Goal: Task Accomplishment & Management: Manage account settings

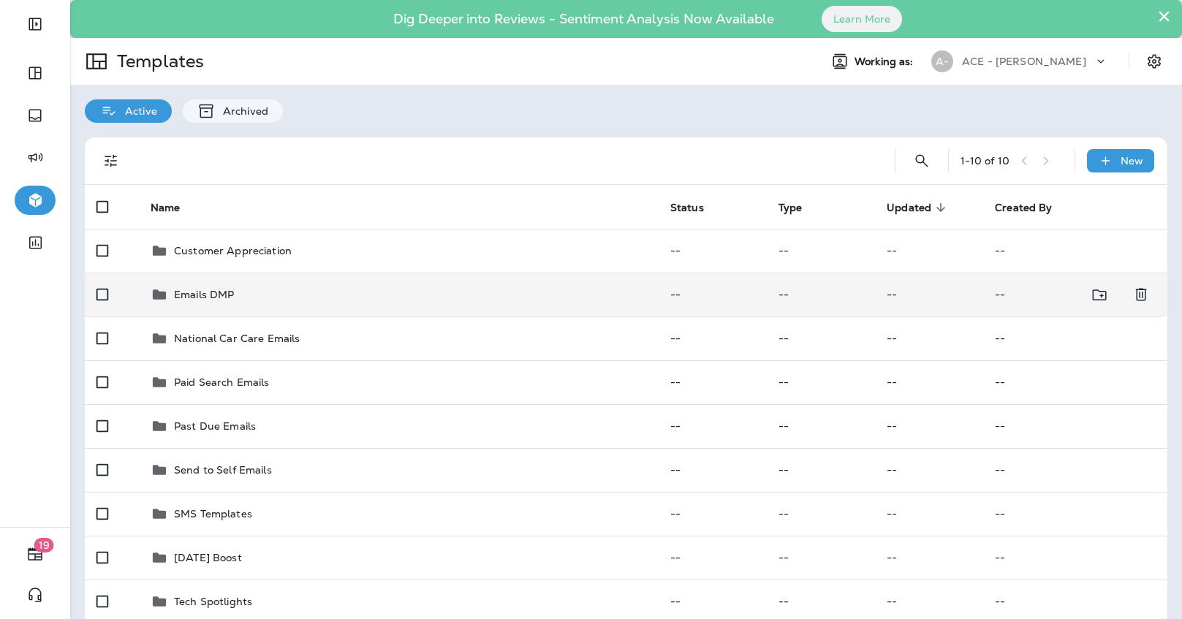
click at [547, 287] on div "Emails DMP" at bounding box center [399, 295] width 496 height 18
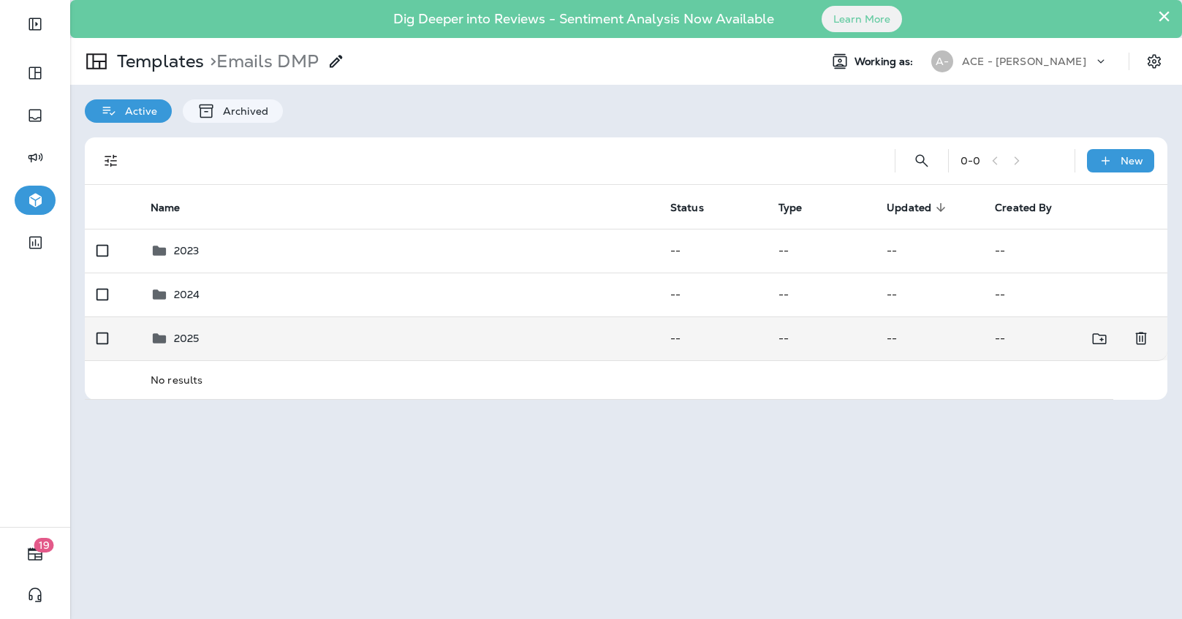
click at [347, 323] on td "2025" at bounding box center [399, 338] width 520 height 44
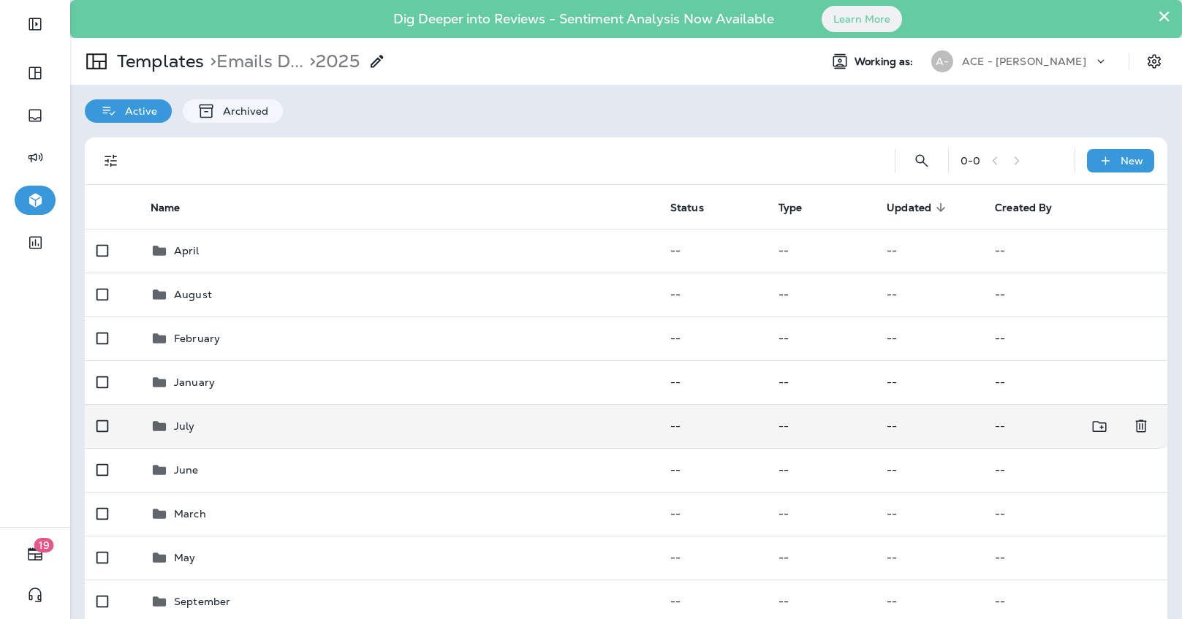
scroll to position [58, 0]
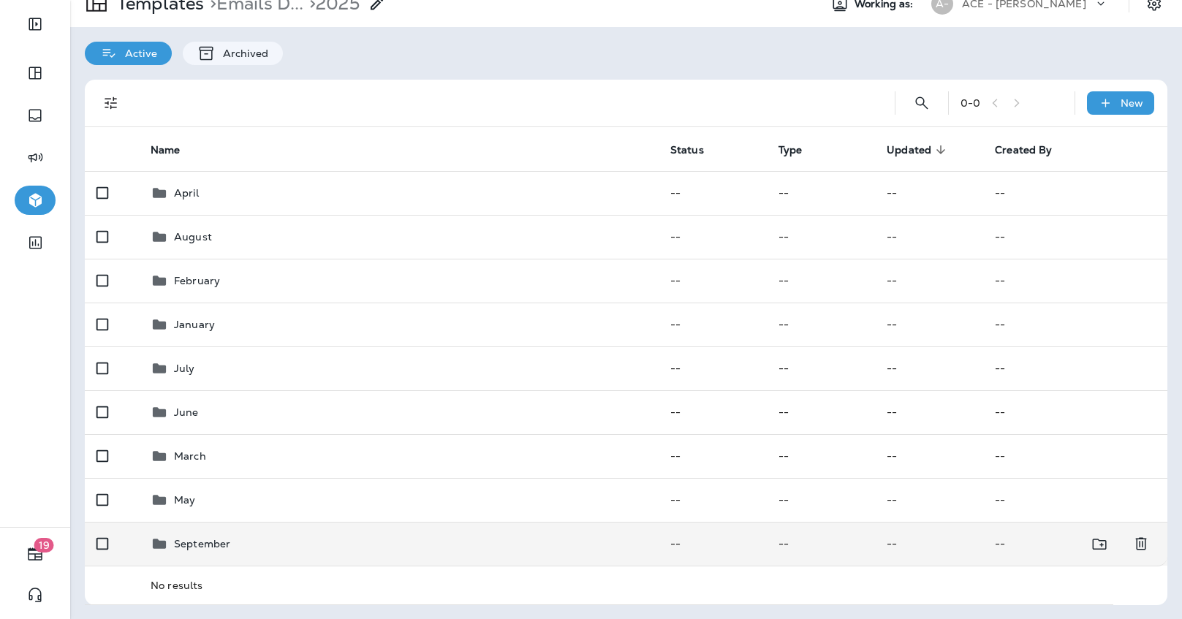
click at [278, 544] on div "September" at bounding box center [399, 544] width 496 height 18
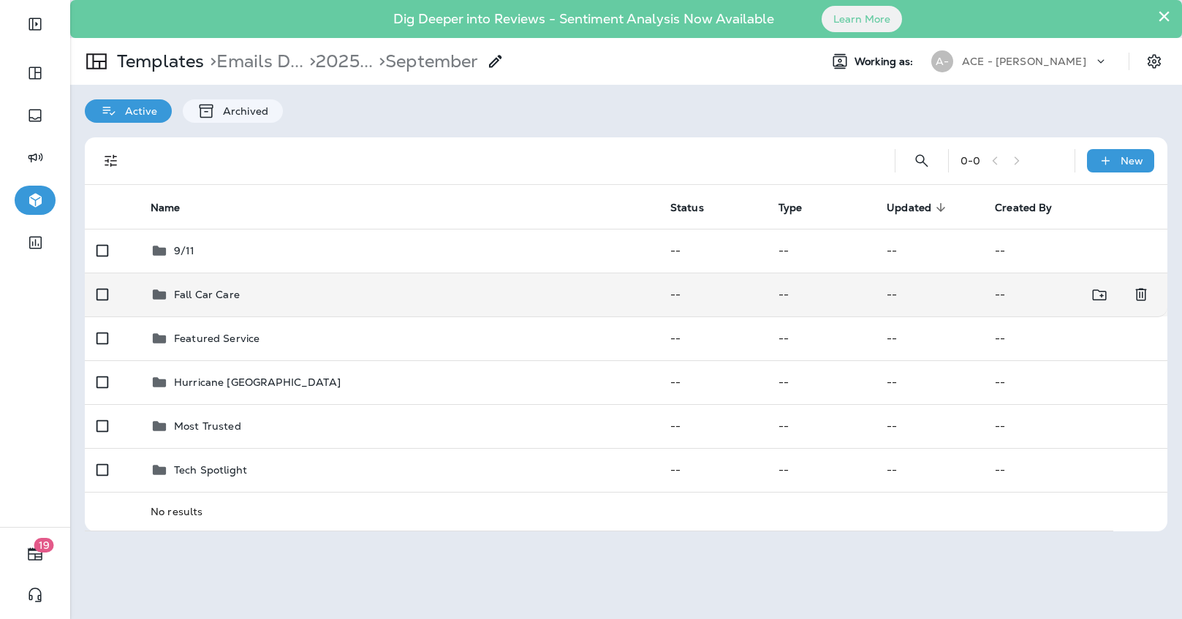
click at [319, 296] on div "Fall Car Care" at bounding box center [399, 295] width 496 height 18
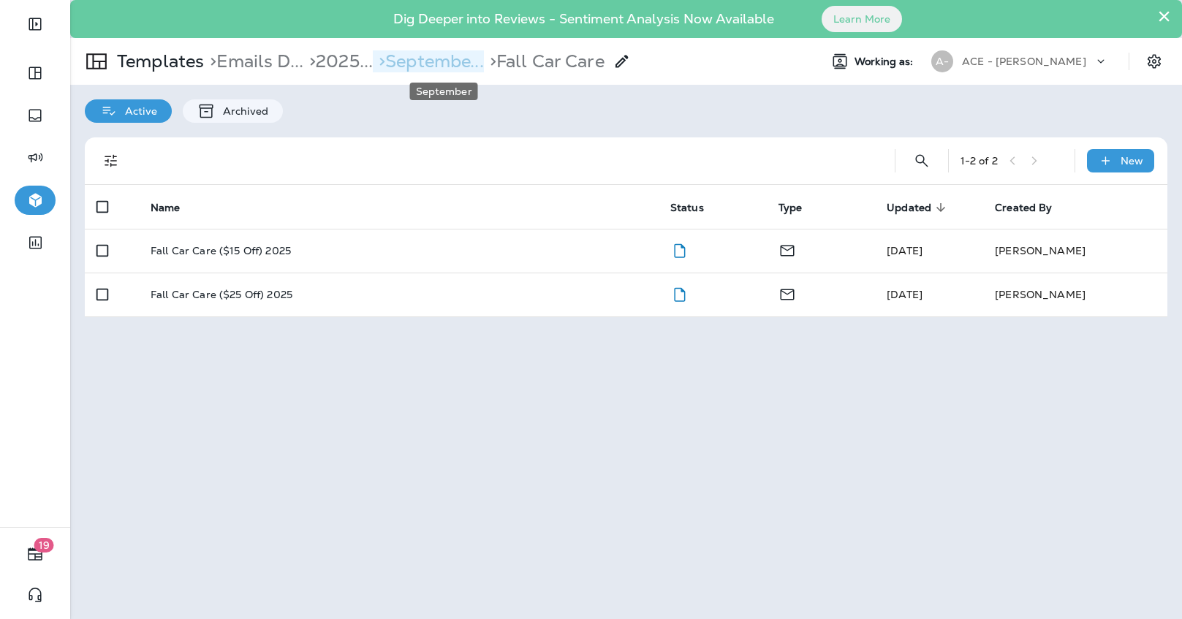
click at [474, 62] on p "> Septembe..." at bounding box center [428, 61] width 111 height 22
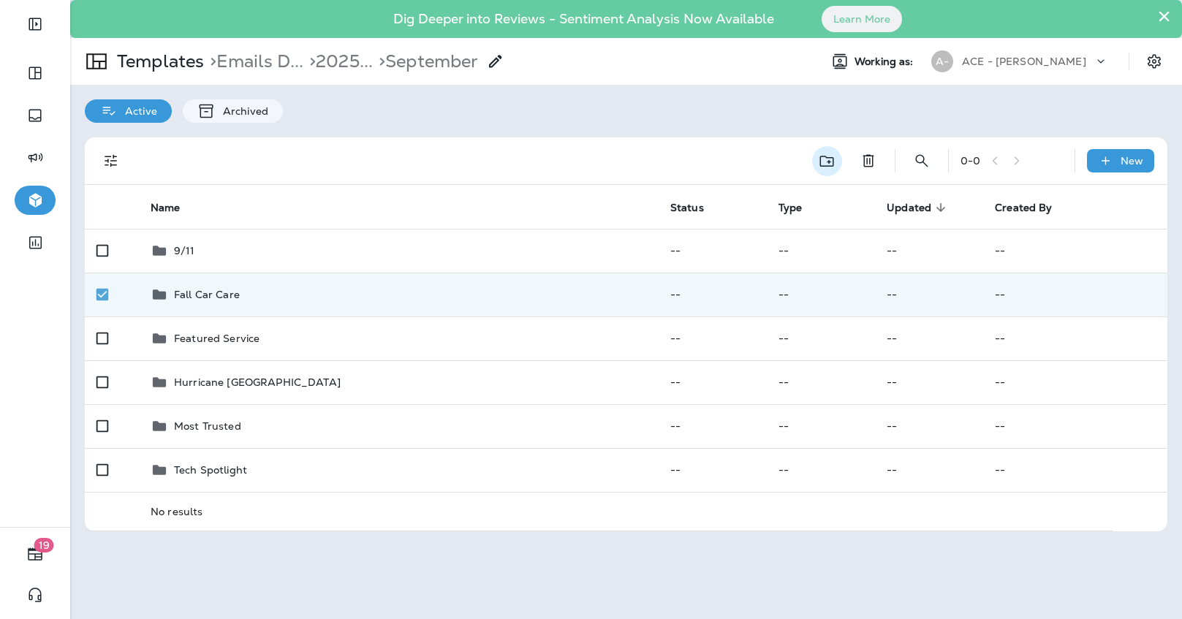
click at [829, 163] on icon "Move to folder" at bounding box center [826, 161] width 14 height 11
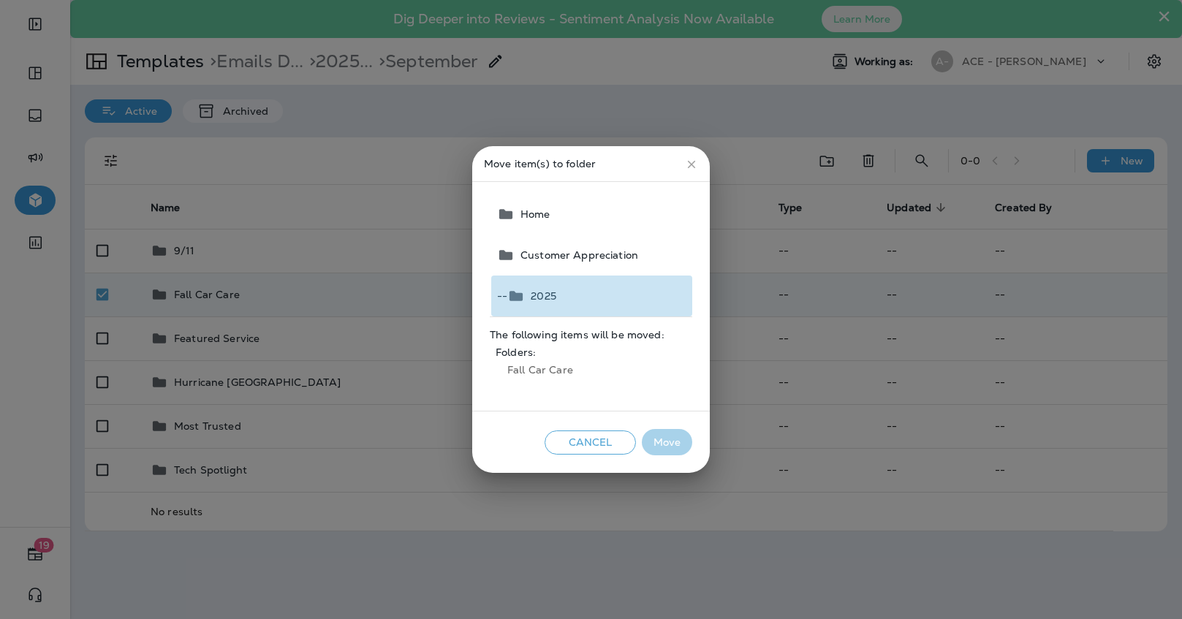
click at [582, 284] on button "-- 2025" at bounding box center [591, 296] width 201 height 41
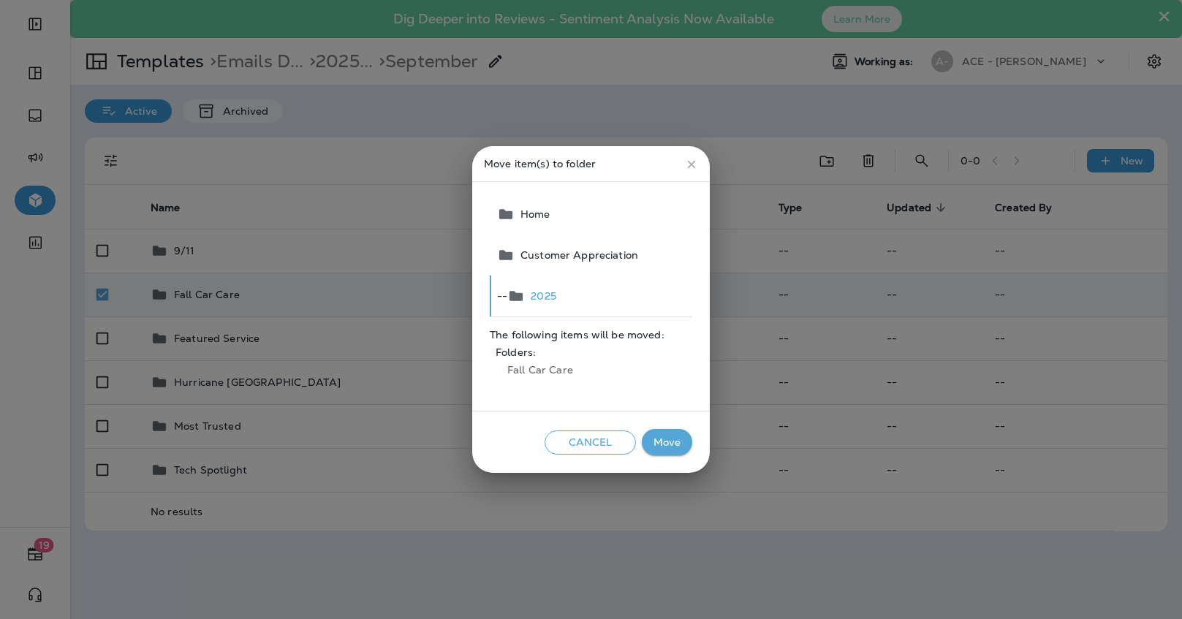
click at [659, 438] on button "Move" at bounding box center [667, 442] width 50 height 27
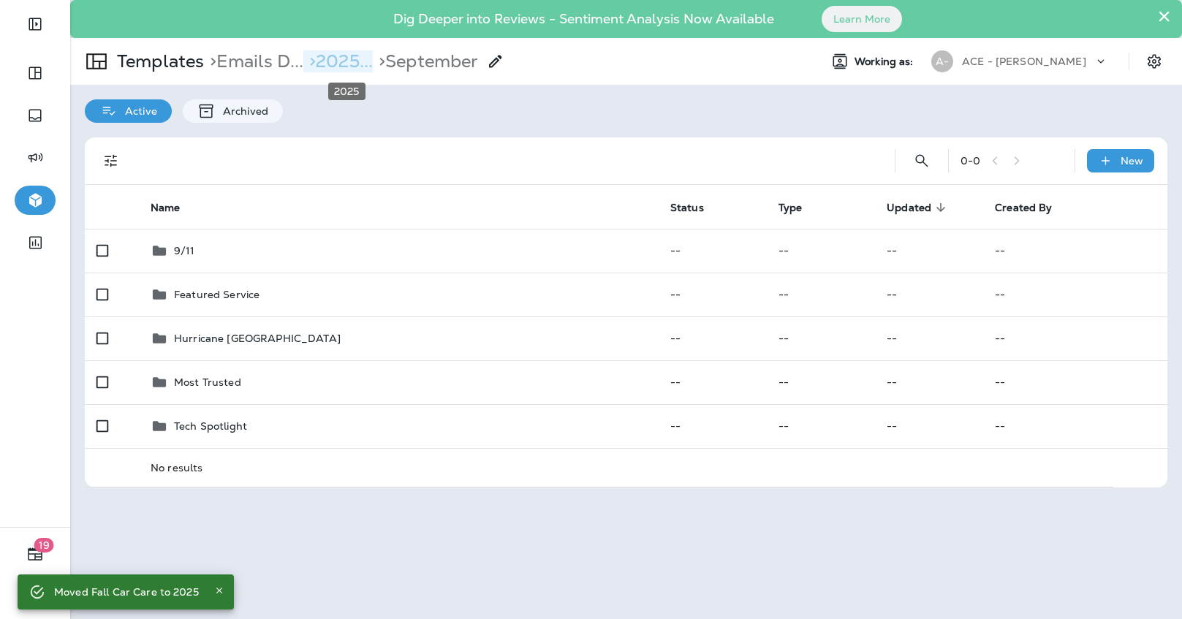
click at [353, 61] on p "> 2025..." at bounding box center [337, 61] width 69 height 22
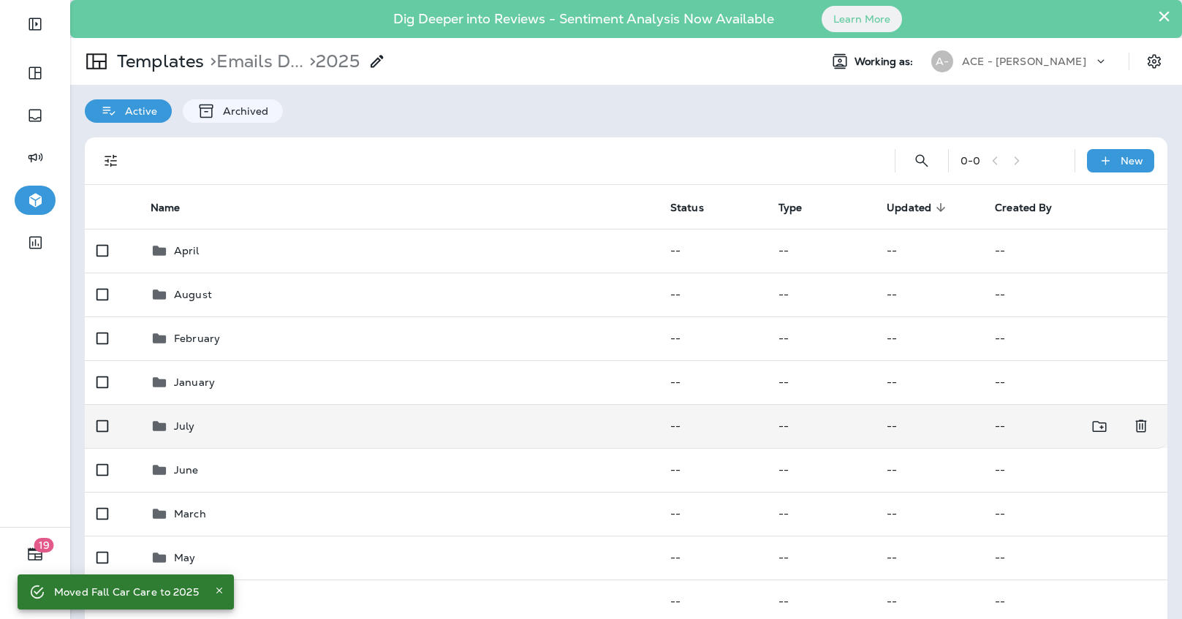
scroll to position [58, 0]
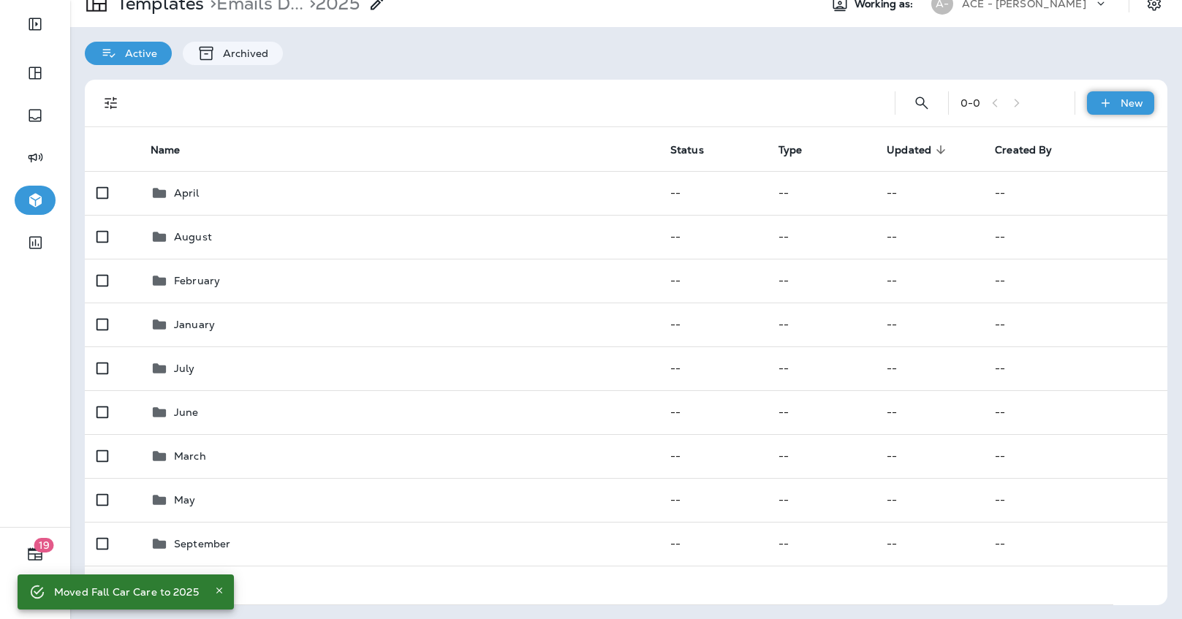
click at [1125, 99] on p "New" at bounding box center [1131, 103] width 23 height 12
click at [1087, 175] on li "New Folder" at bounding box center [1111, 176] width 124 height 35
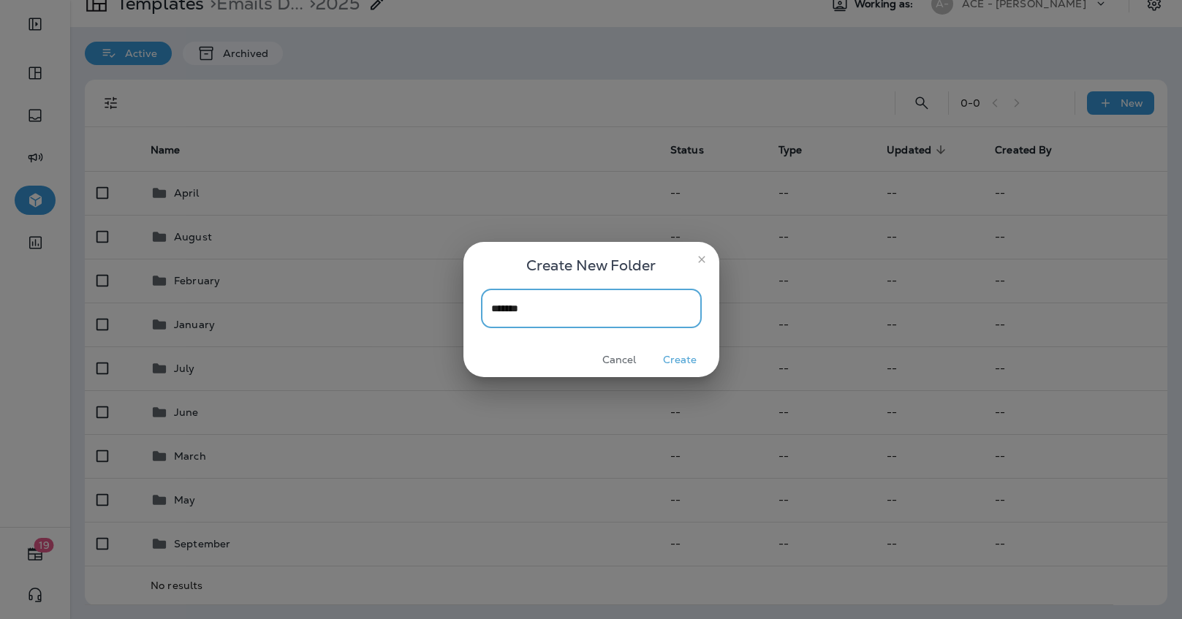
type input "*******"
click at [685, 358] on button "Create" at bounding box center [680, 360] width 55 height 23
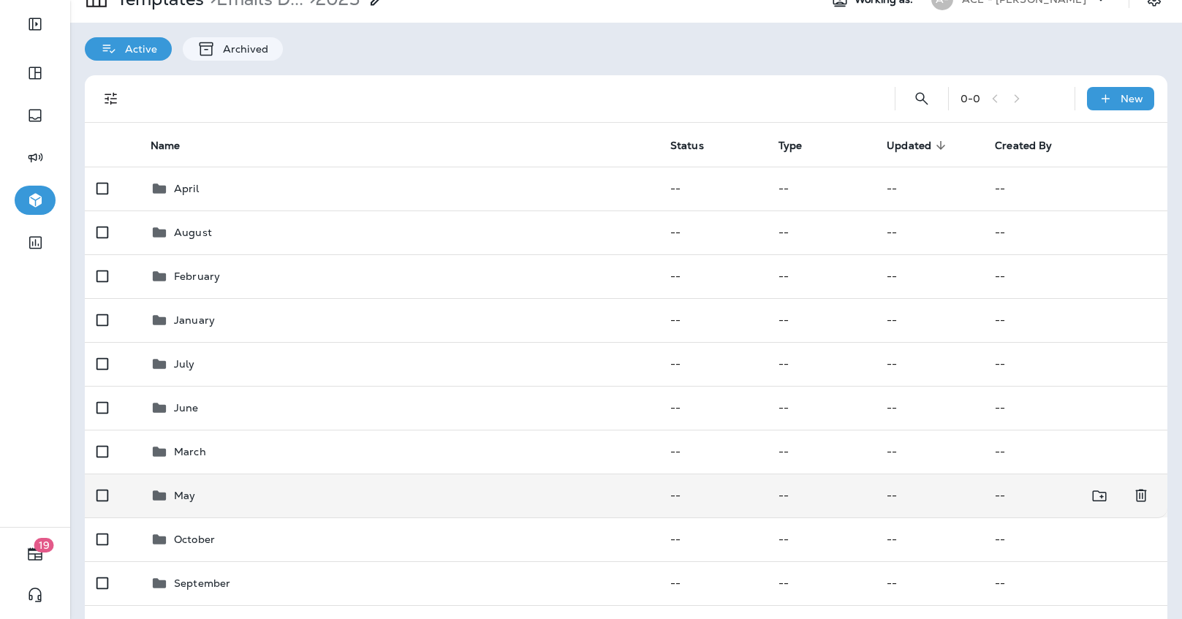
scroll to position [0, 0]
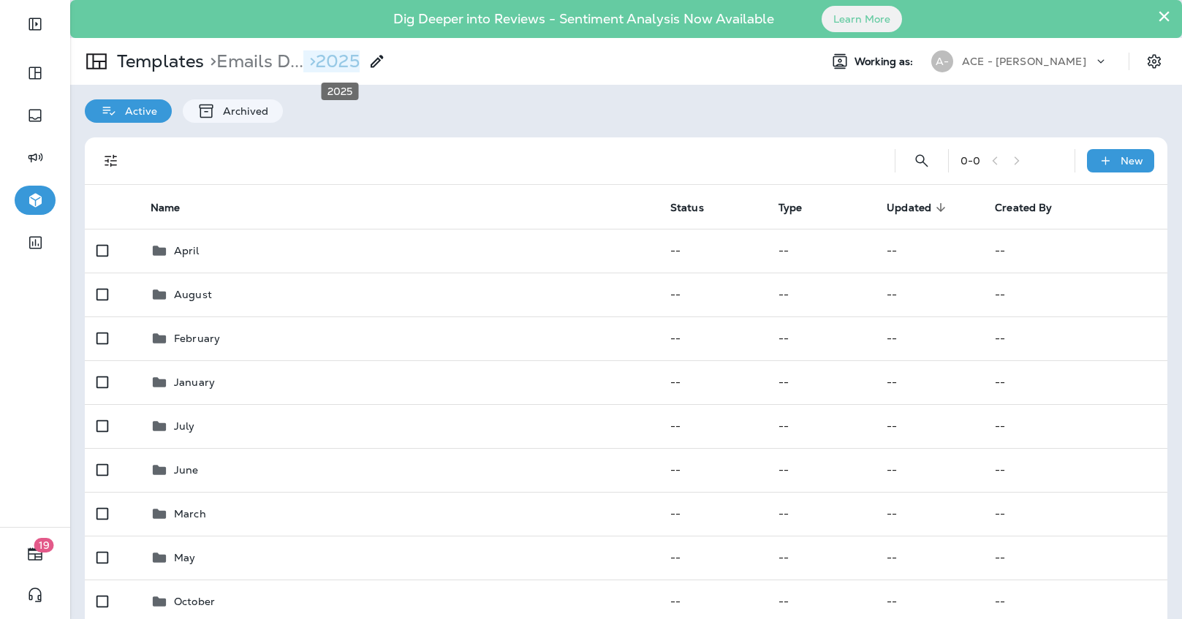
click at [352, 57] on p "> 2025" at bounding box center [331, 61] width 56 height 22
click at [267, 61] on p "> Emails D..." at bounding box center [253, 61] width 99 height 22
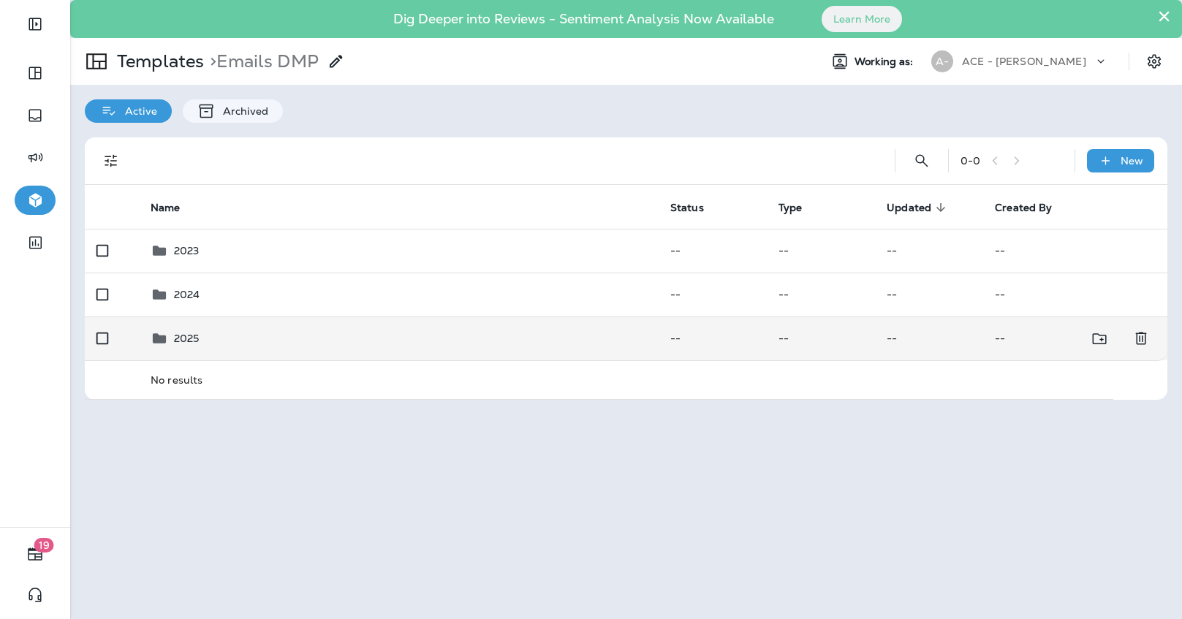
click at [251, 326] on td "2025" at bounding box center [399, 338] width 520 height 44
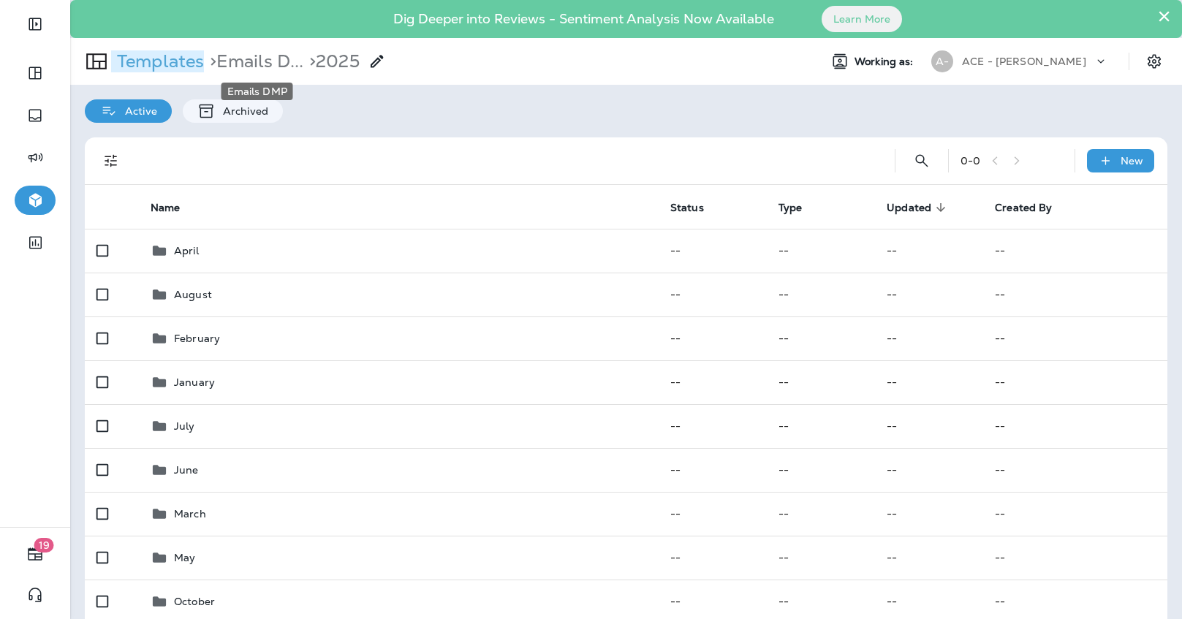
click at [186, 62] on p "Templates" at bounding box center [157, 61] width 93 height 22
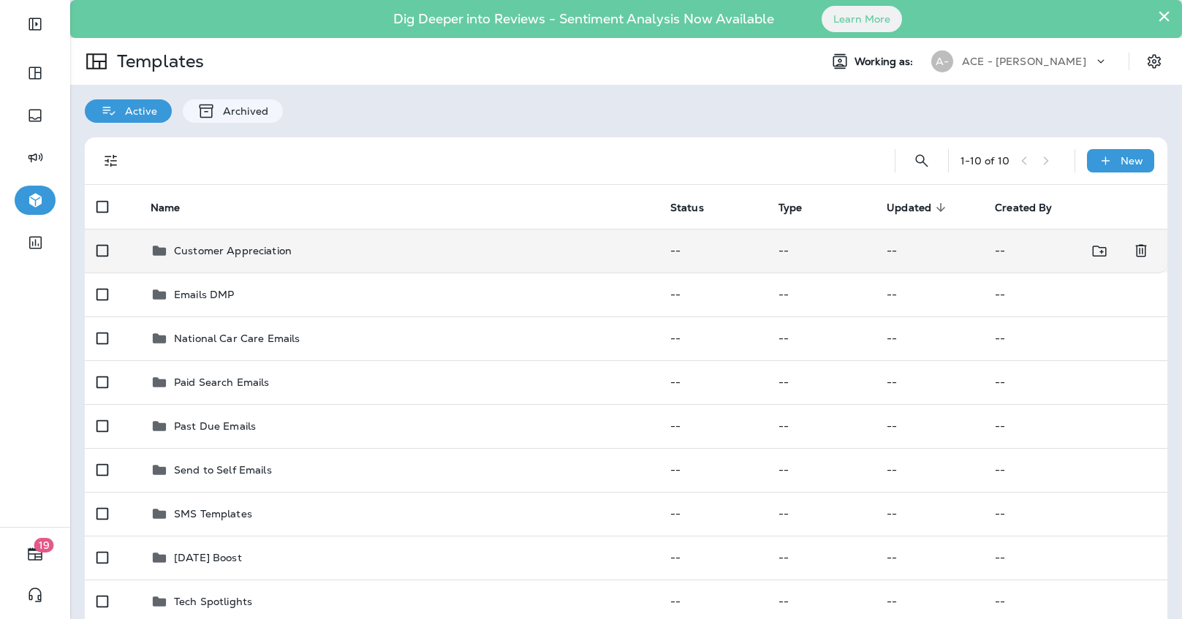
click at [294, 259] on td "Customer Appreciation" at bounding box center [399, 251] width 520 height 44
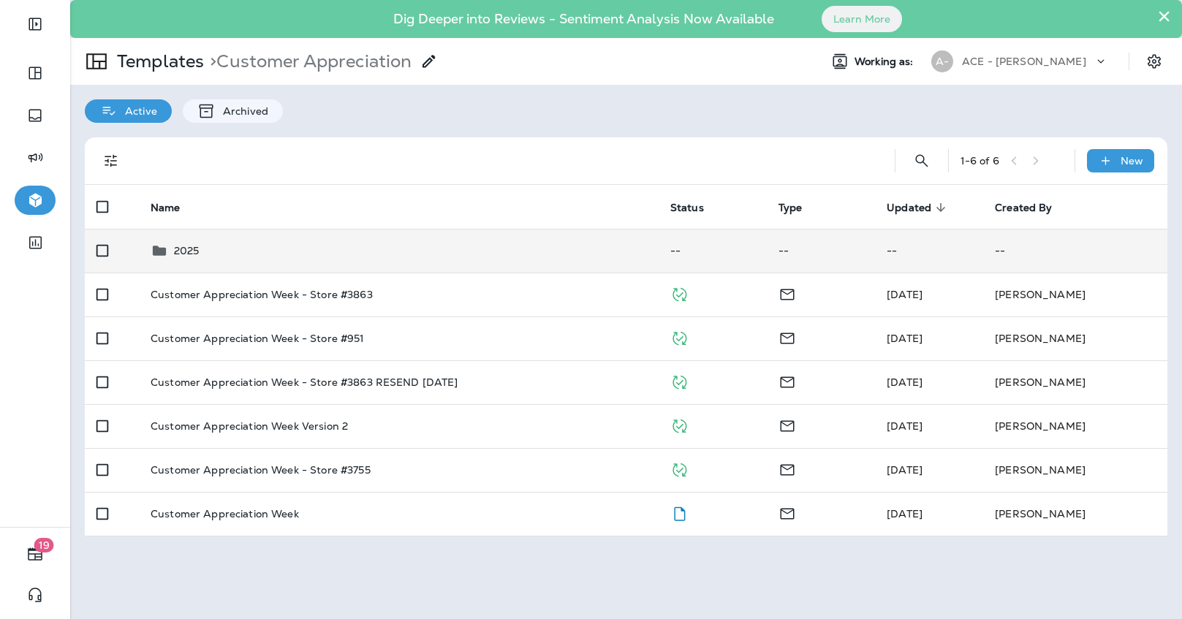
click at [264, 270] on td "2025" at bounding box center [399, 251] width 520 height 44
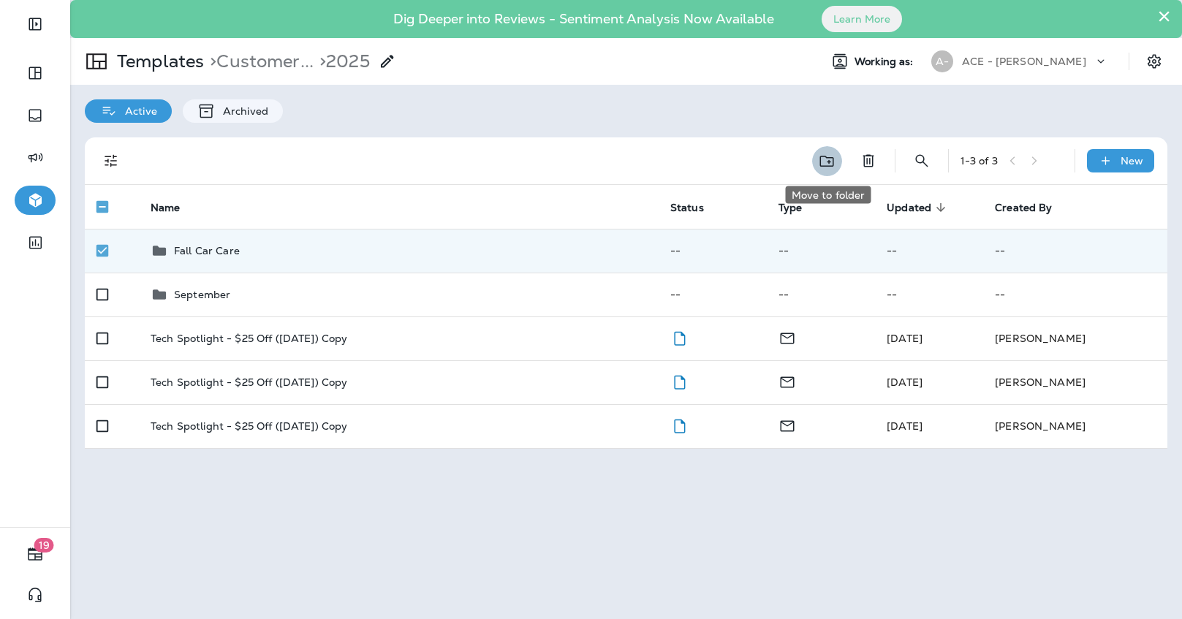
click at [837, 162] on button "Move to folder" at bounding box center [827, 161] width 30 height 30
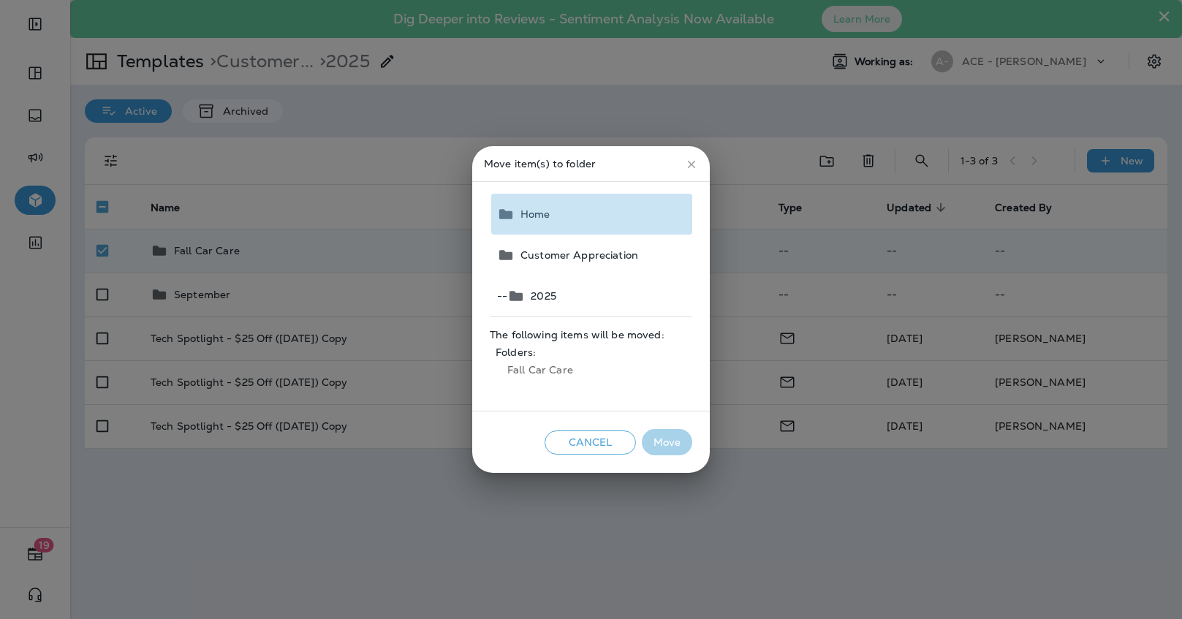
click at [626, 216] on button "Home" at bounding box center [591, 214] width 201 height 41
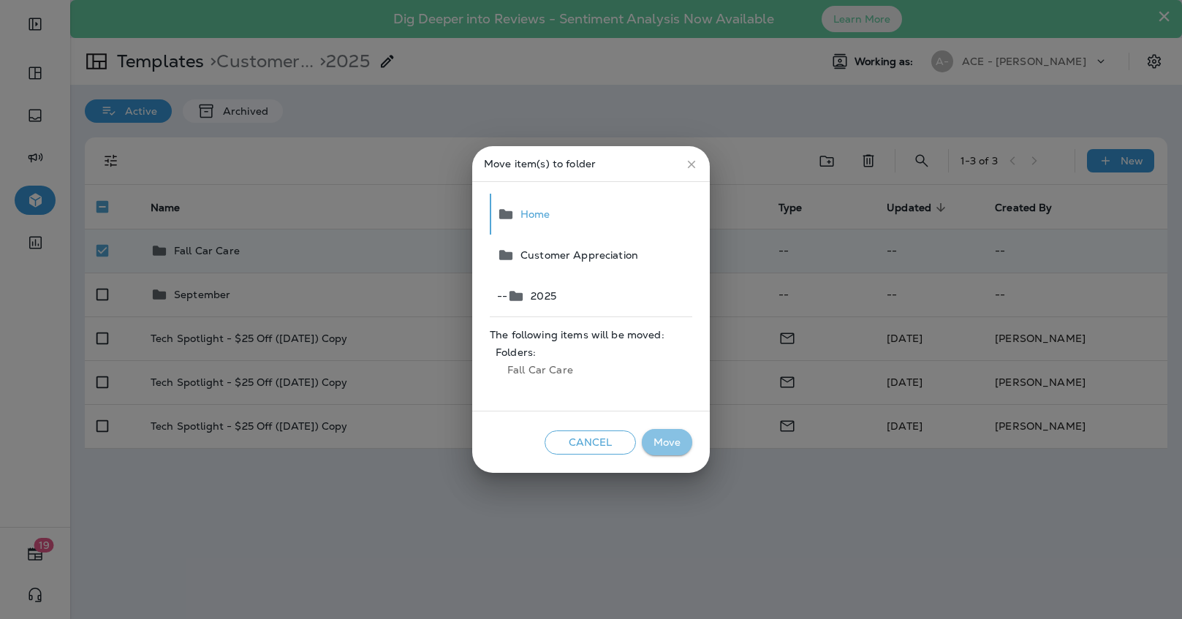
click at [661, 434] on button "Move" at bounding box center [667, 442] width 50 height 27
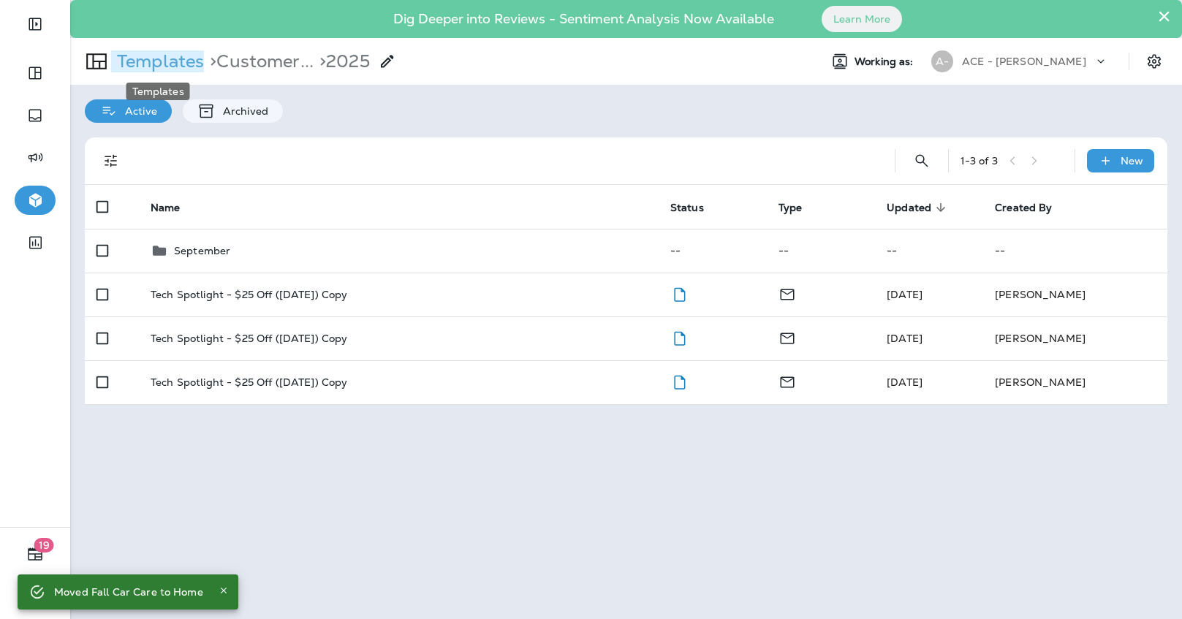
click at [186, 58] on p "Templates" at bounding box center [157, 61] width 93 height 22
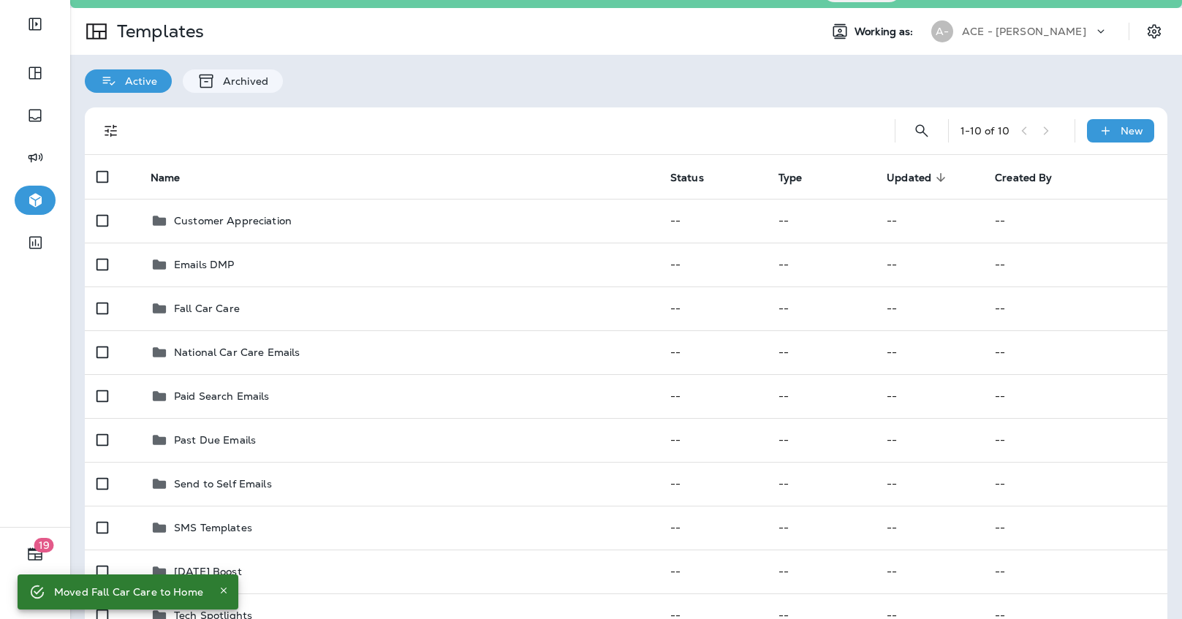
scroll to position [34, 0]
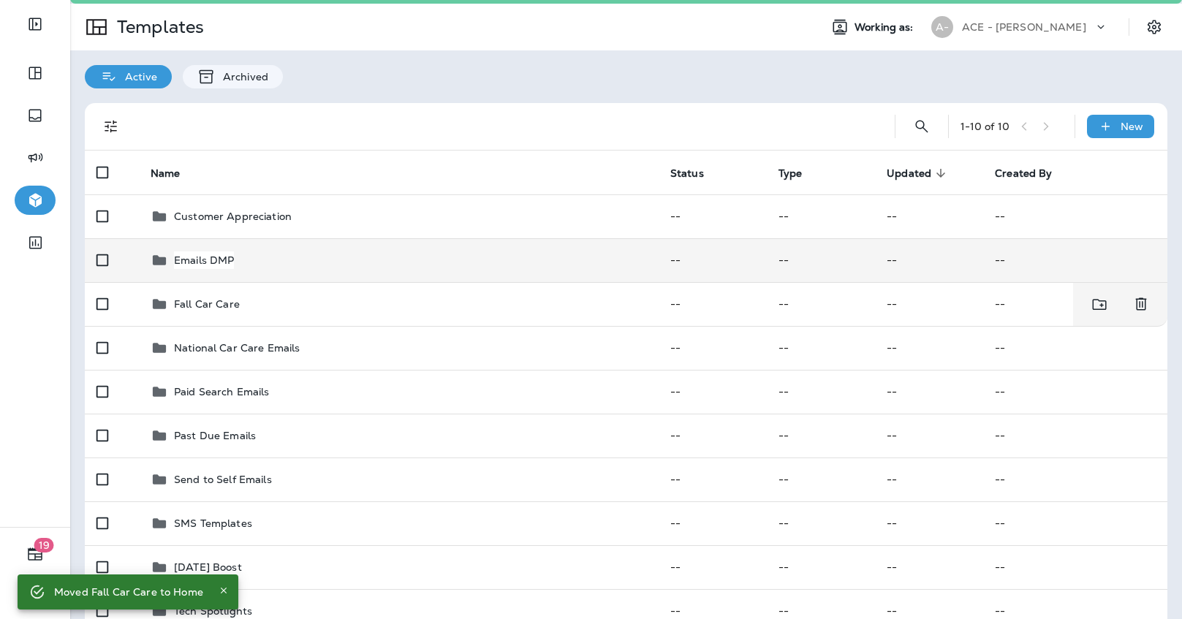
drag, startPoint x: 205, startPoint y: 311, endPoint x: 212, endPoint y: 261, distance: 50.2
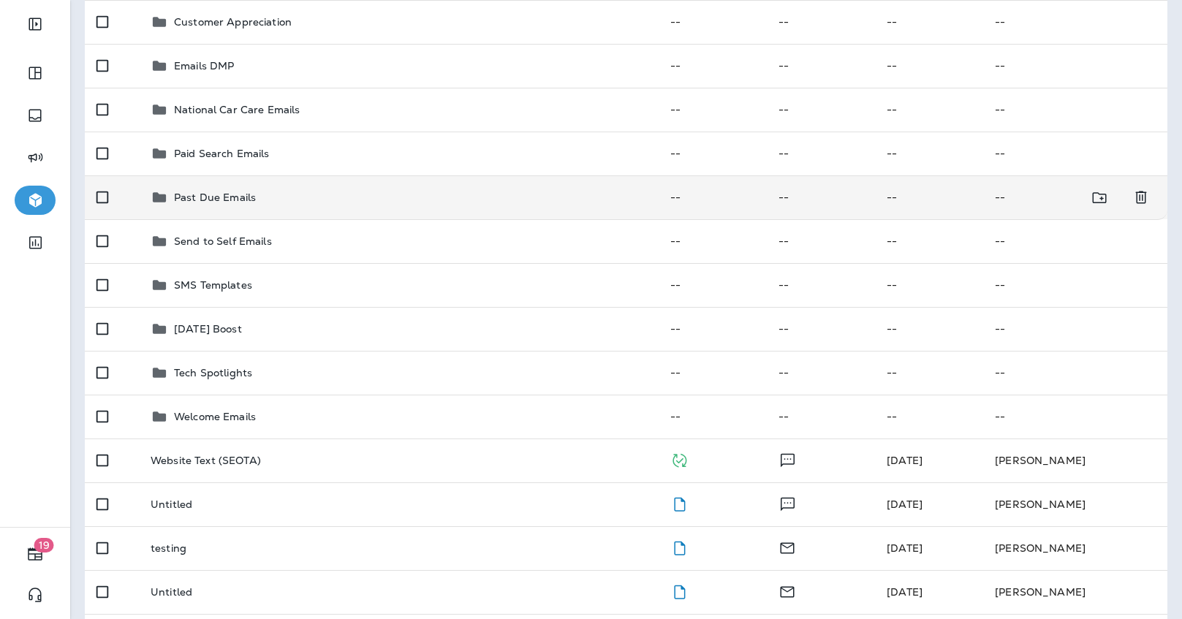
scroll to position [209, 0]
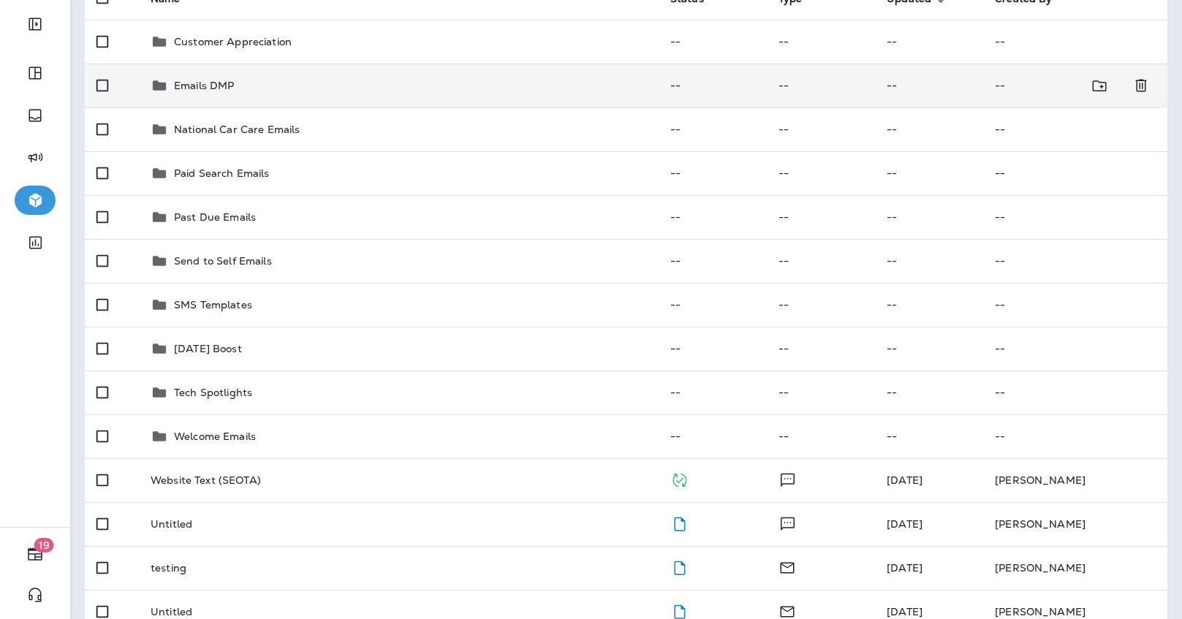
click at [268, 91] on div "Emails DMP" at bounding box center [399, 86] width 496 height 18
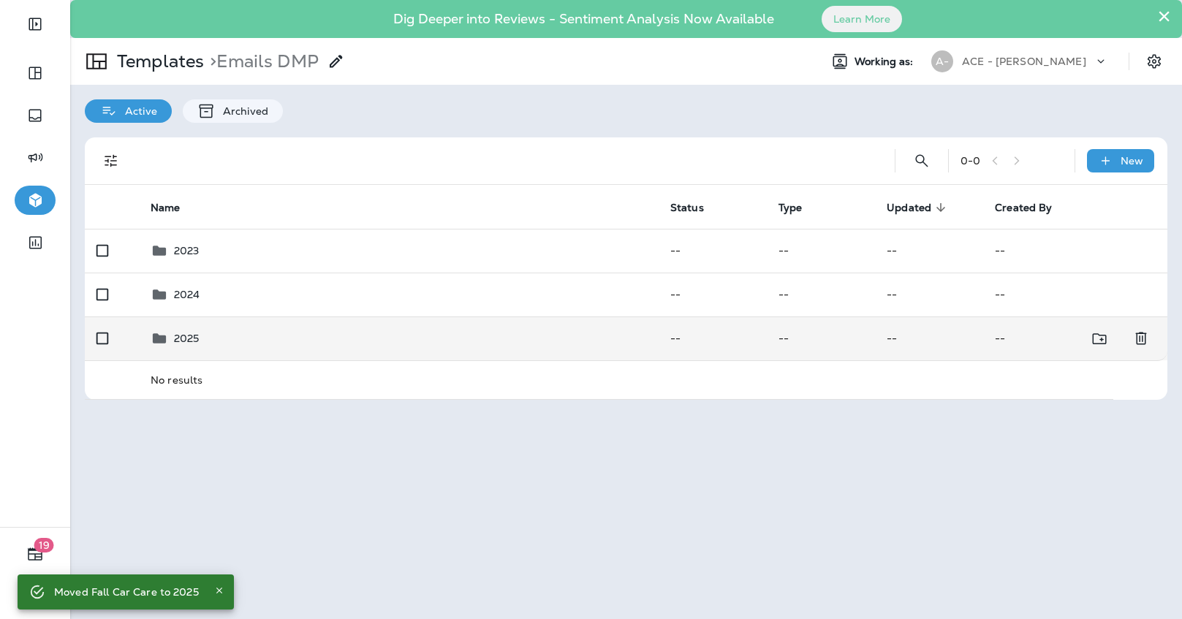
click at [230, 339] on div "2025" at bounding box center [399, 339] width 496 height 18
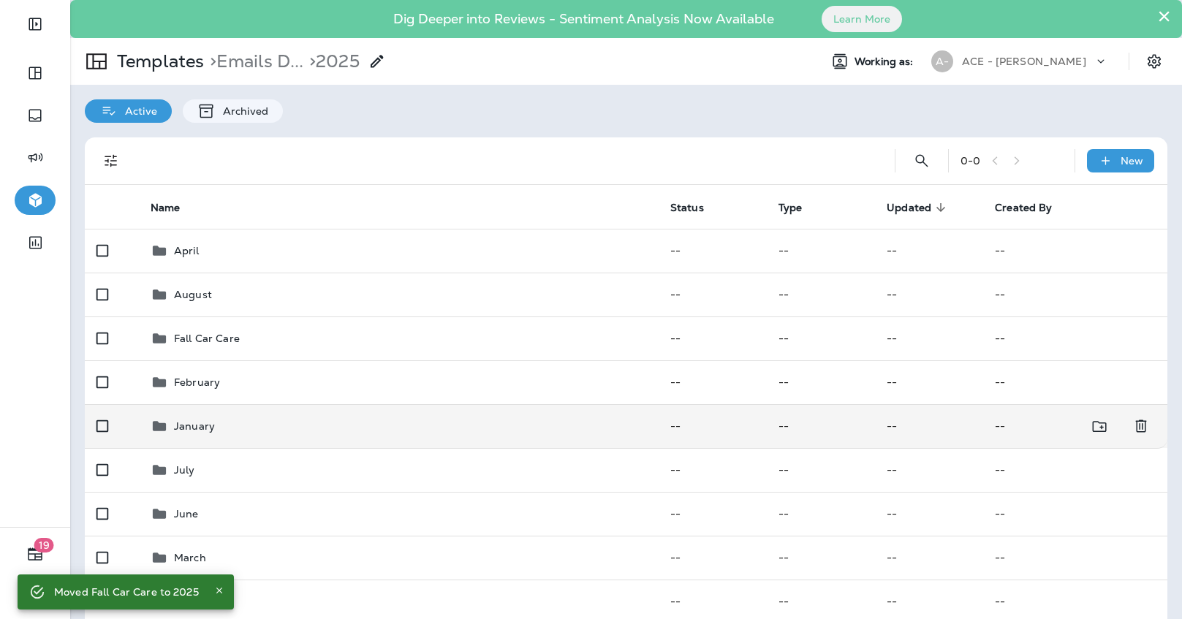
scroll to position [145, 0]
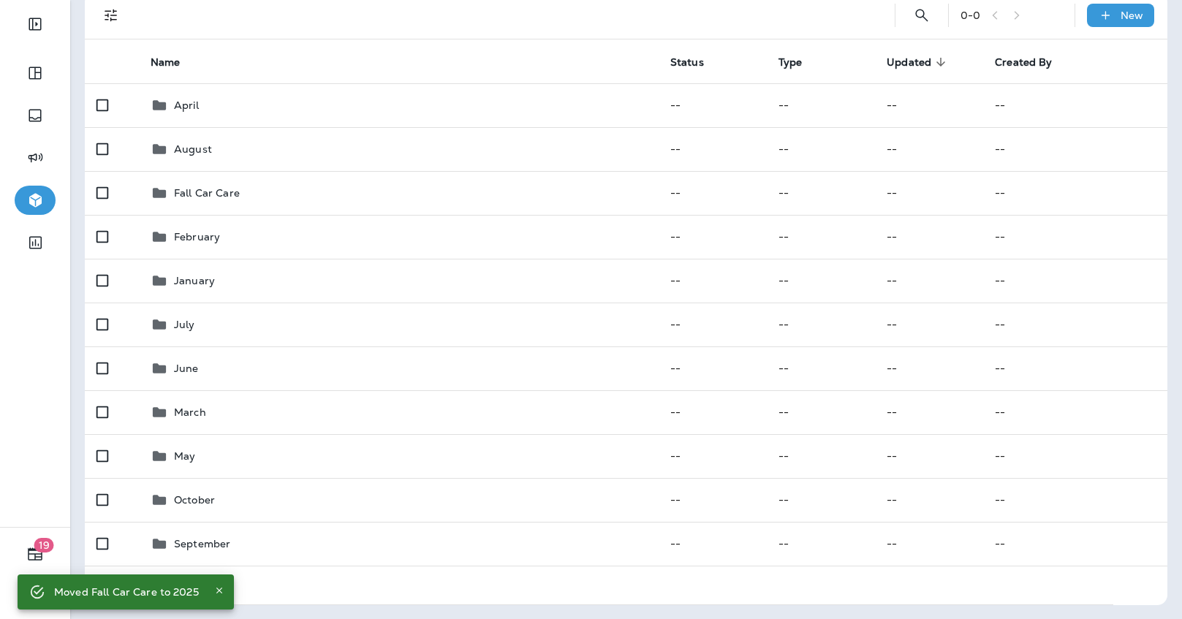
click at [214, 590] on icon "Close" at bounding box center [219, 590] width 10 height 10
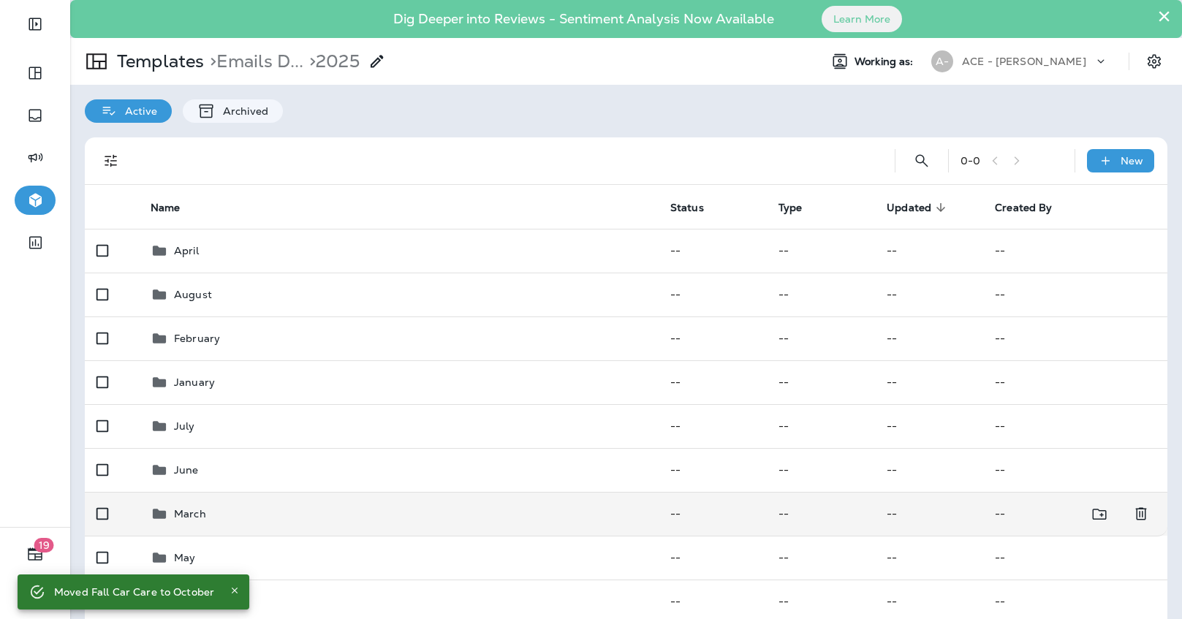
scroll to position [102, 0]
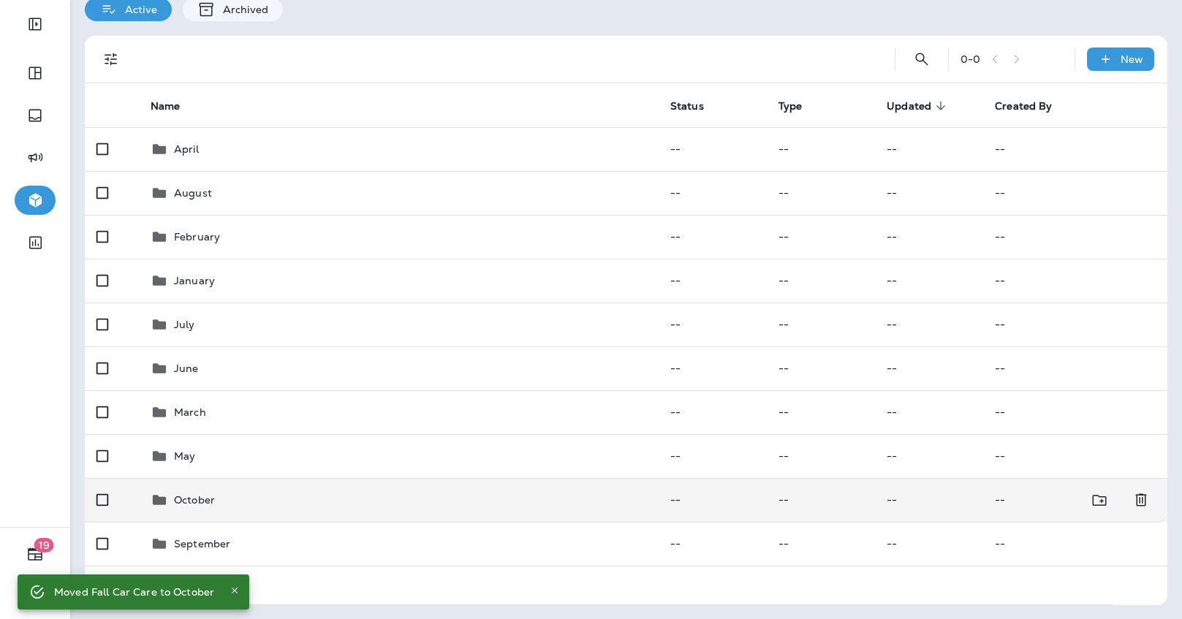
click at [249, 499] on div "October" at bounding box center [399, 500] width 496 height 18
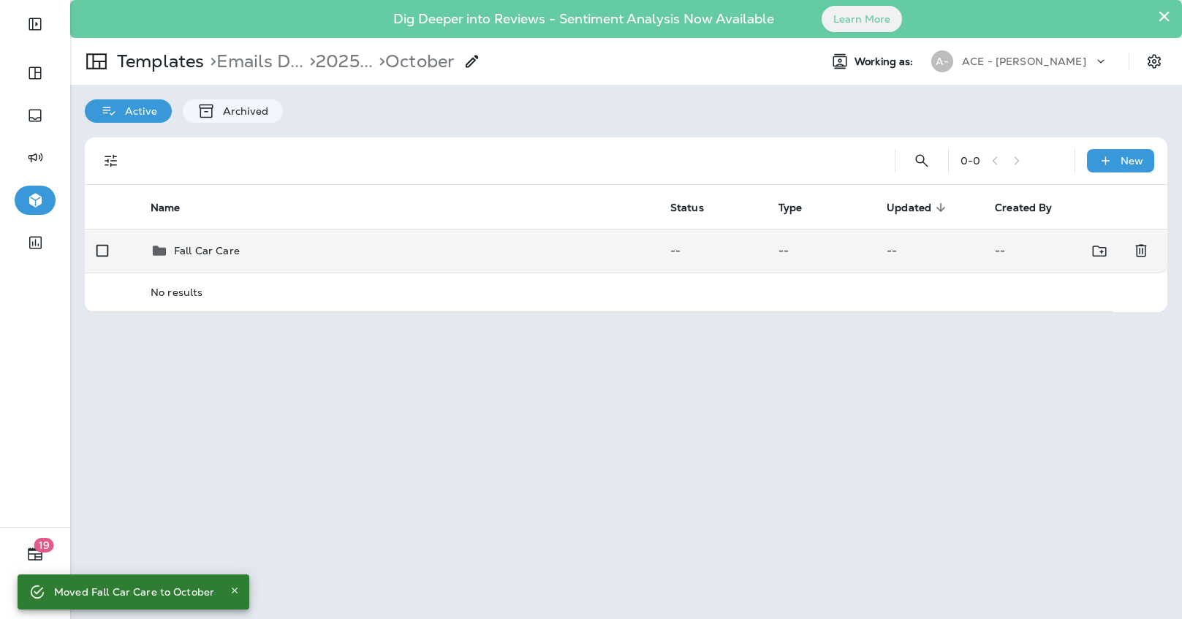
click at [297, 250] on div "Fall Car Care" at bounding box center [399, 251] width 496 height 18
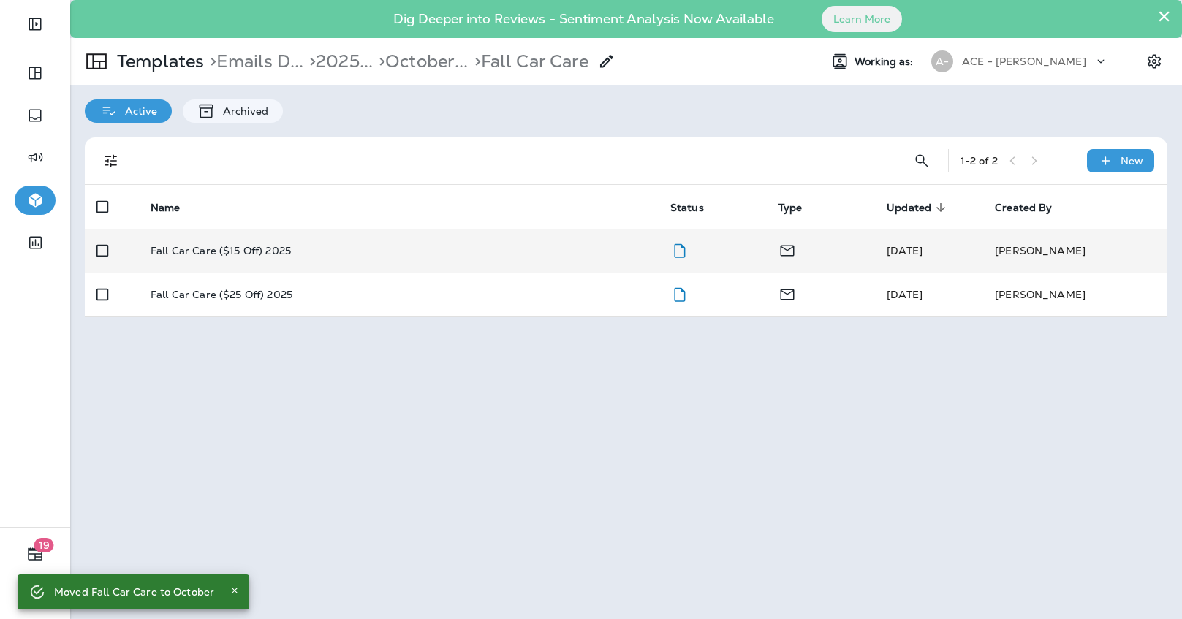
click at [292, 257] on td "Fall Car Care ($15 Off) 2025" at bounding box center [399, 251] width 520 height 44
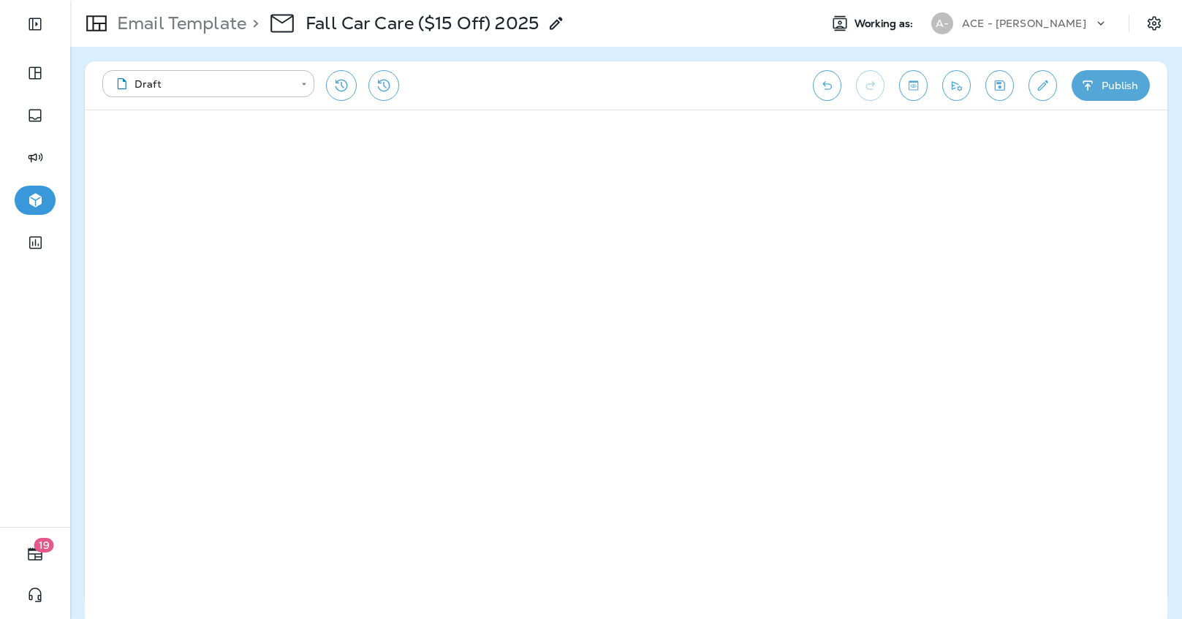
click at [998, 87] on icon "Save" at bounding box center [1000, 85] width 10 height 10
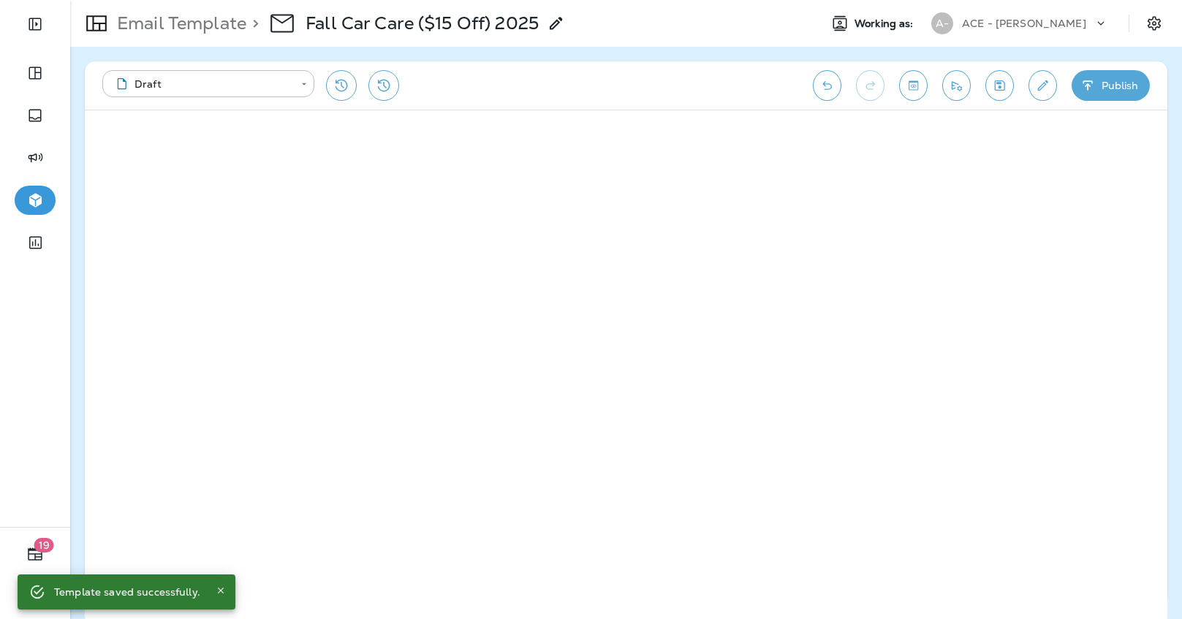
click at [1007, 77] on button "Save" at bounding box center [999, 85] width 29 height 31
click at [197, 15] on p "Email Template" at bounding box center [178, 23] width 135 height 22
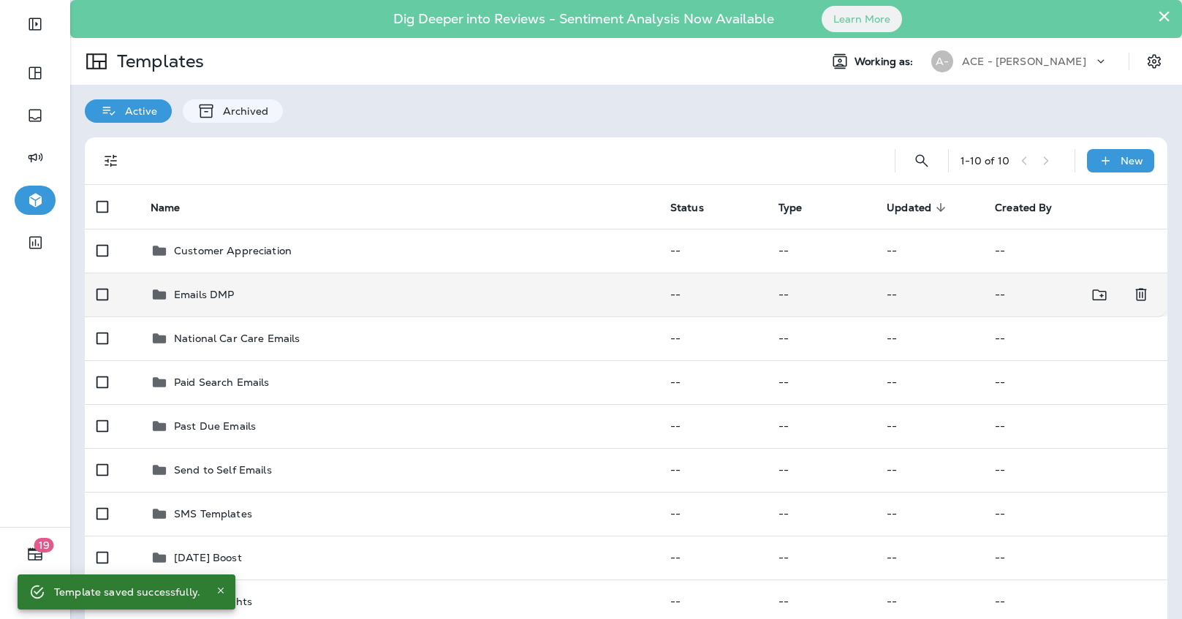
click at [241, 292] on div "Emails DMP" at bounding box center [399, 295] width 496 height 18
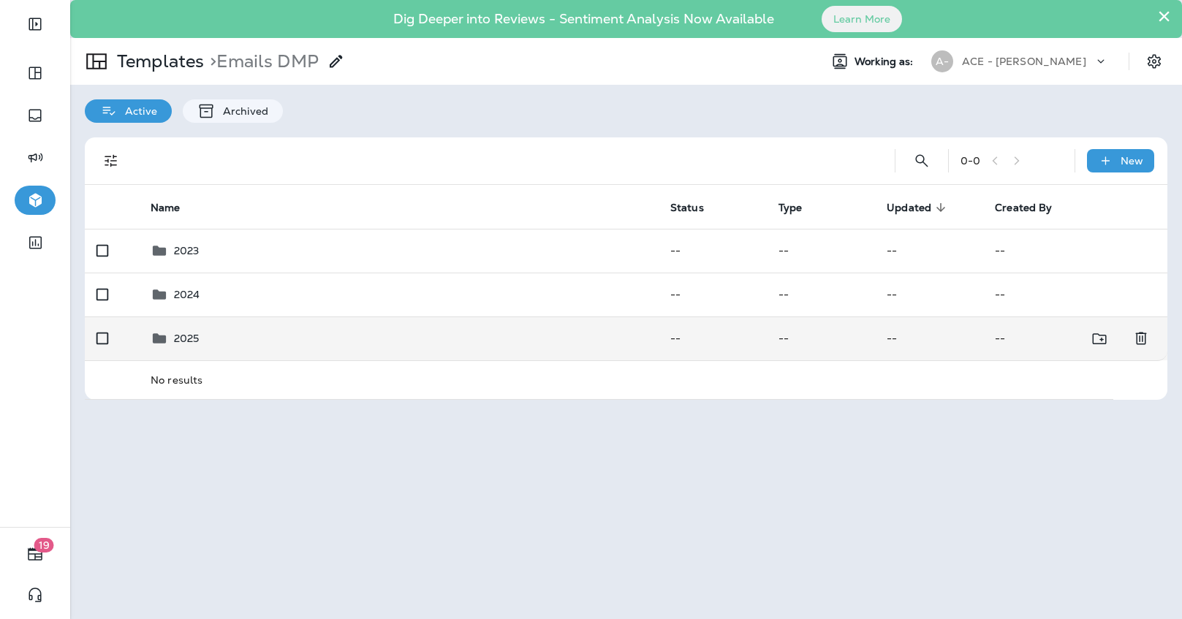
click at [251, 329] on td "2025" at bounding box center [399, 338] width 520 height 44
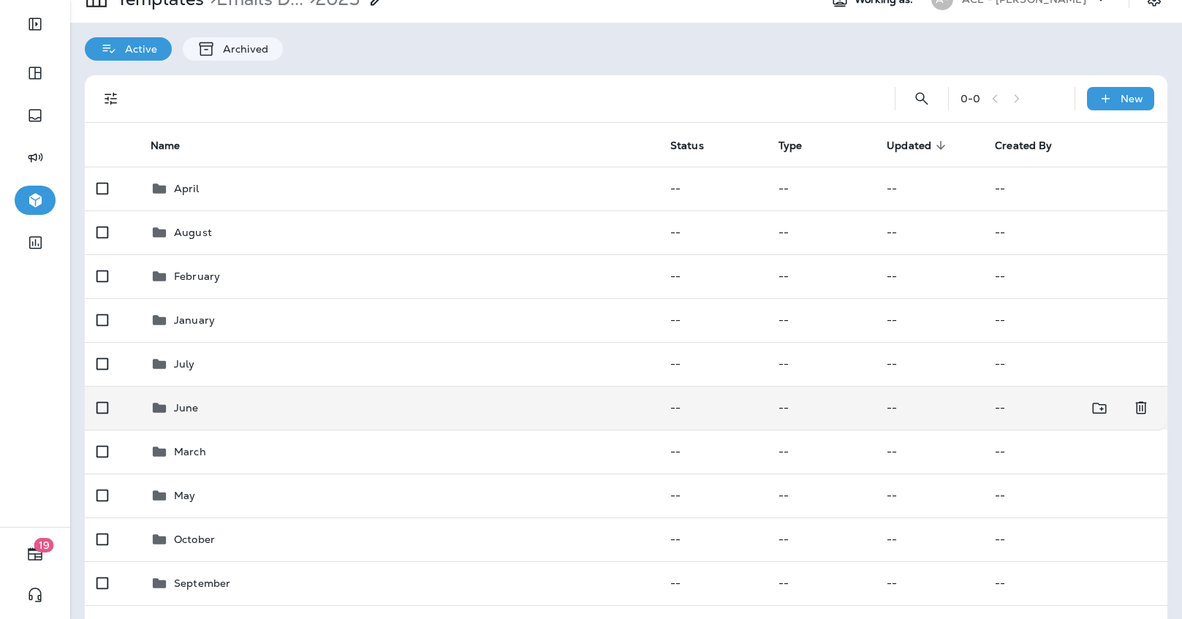
scroll to position [102, 0]
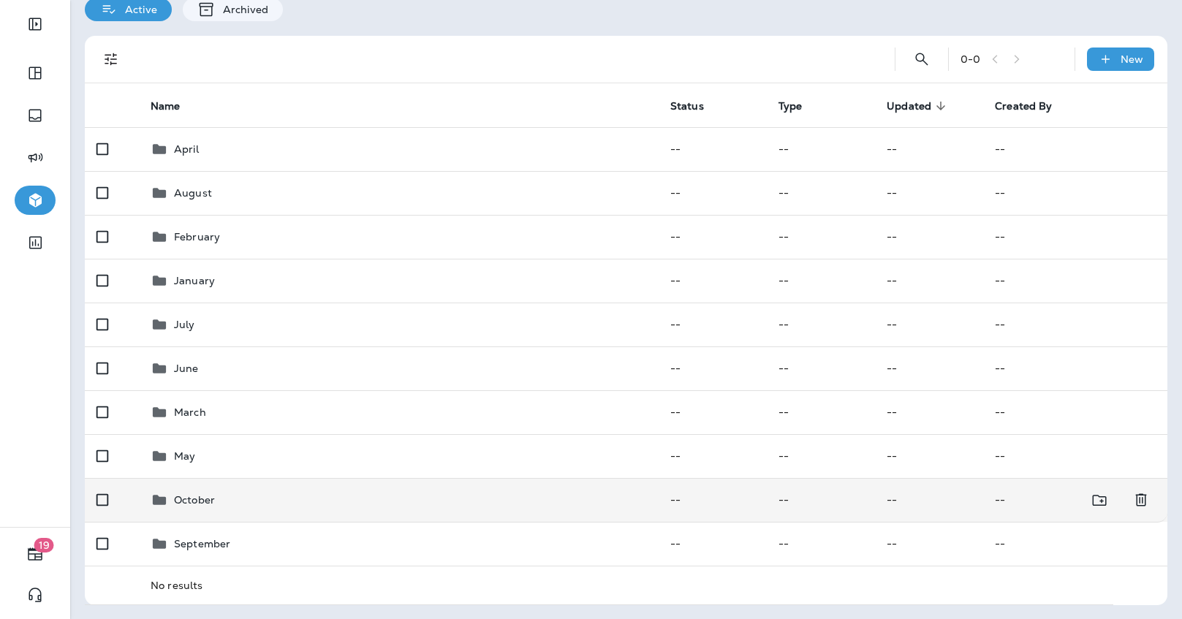
click at [247, 495] on div "October" at bounding box center [399, 500] width 496 height 18
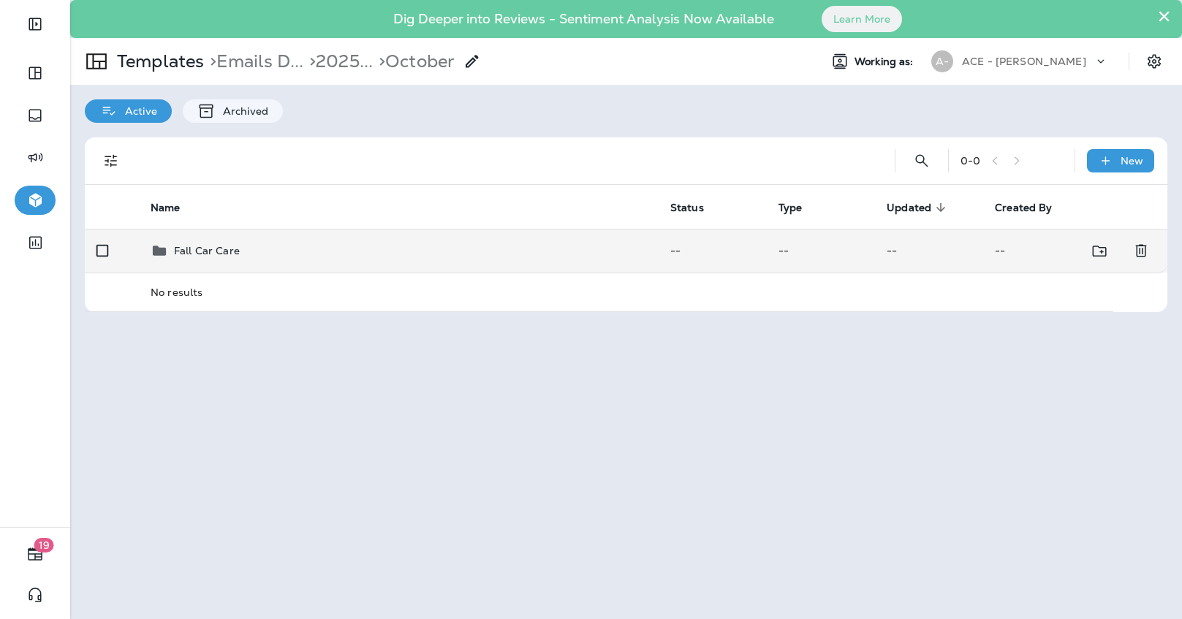
click at [311, 257] on div "Fall Car Care" at bounding box center [399, 251] width 496 height 18
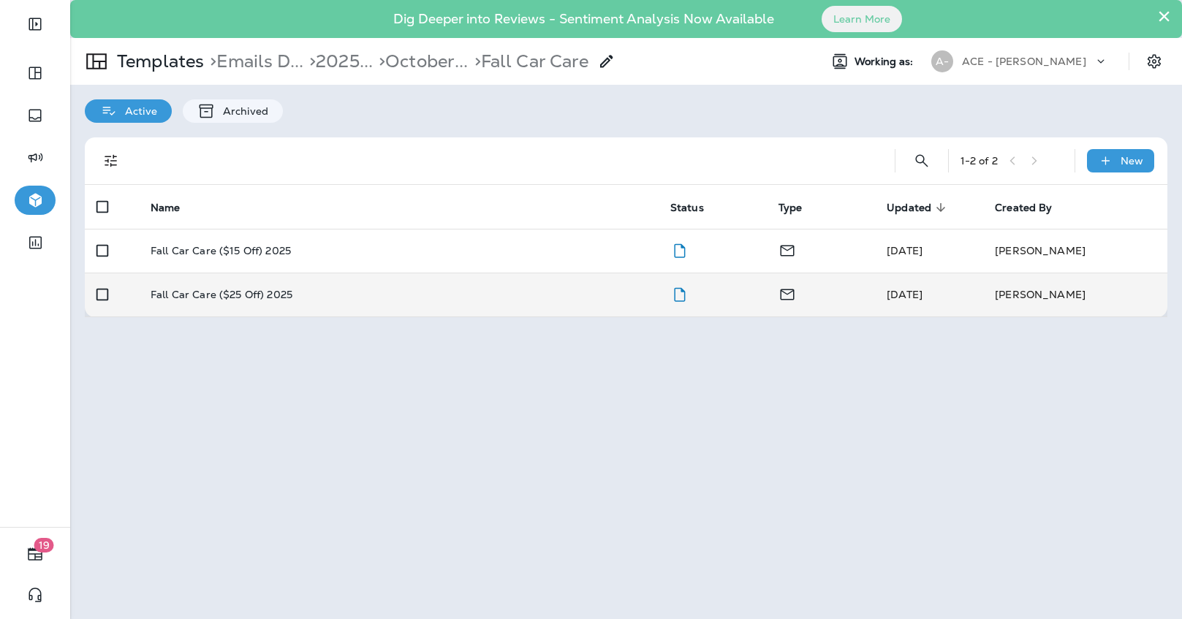
click at [315, 290] on div "Fall Car Care ($25 Off) 2025" at bounding box center [399, 295] width 496 height 12
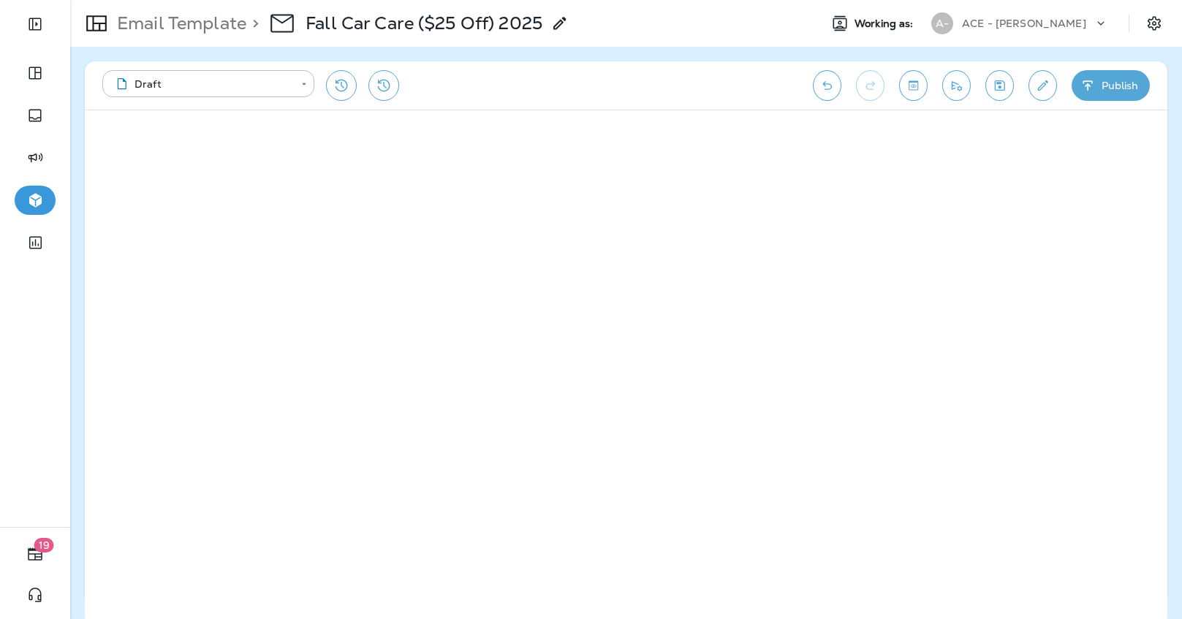
click at [999, 88] on icon "Save" at bounding box center [999, 85] width 15 height 15
click at [1003, 82] on icon "Save" at bounding box center [1000, 85] width 10 height 10
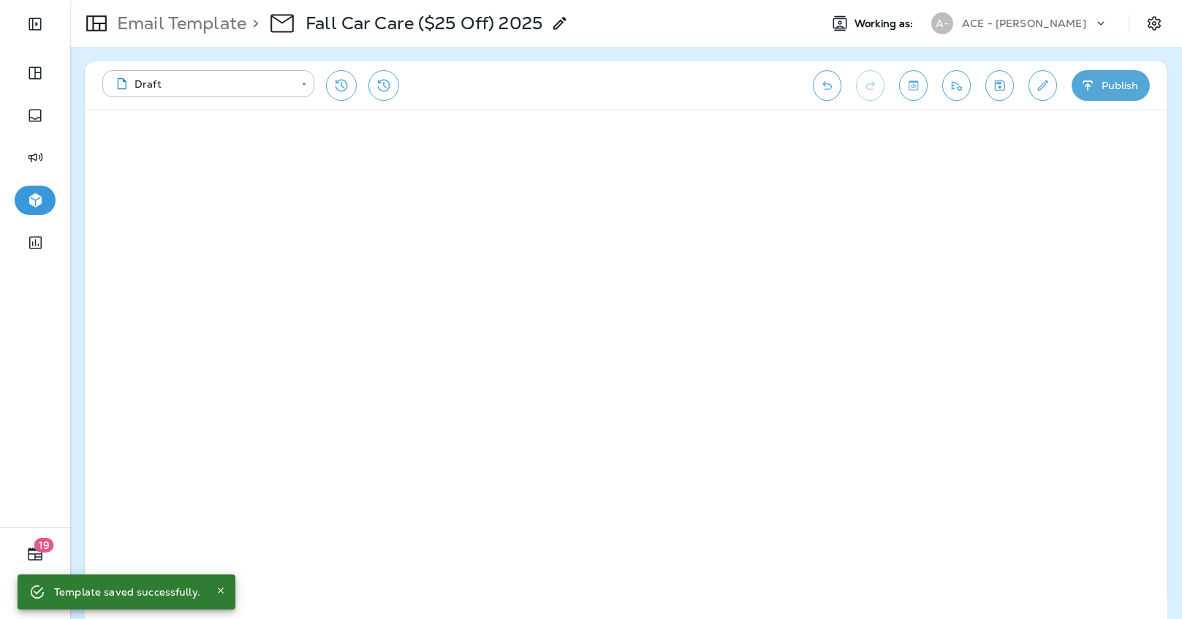
click at [992, 83] on icon "Save" at bounding box center [999, 85] width 15 height 15
click at [208, 26] on p "Email Template" at bounding box center [178, 23] width 135 height 22
